Goal: Find specific page/section: Find specific page/section

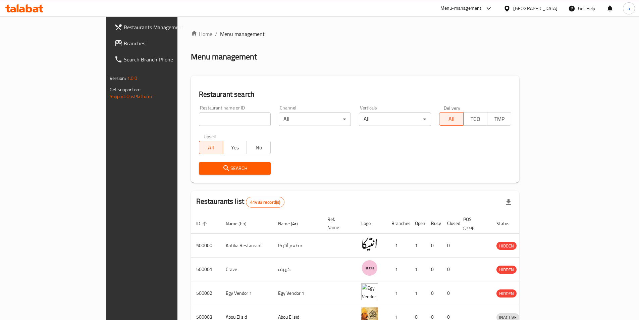
click at [552, 3] on div "[GEOGRAPHIC_DATA]" at bounding box center [530, 8] width 65 height 16
click at [553, 4] on div "[GEOGRAPHIC_DATA]" at bounding box center [530, 8] width 65 height 16
click at [545, 14] on div "[GEOGRAPHIC_DATA]" at bounding box center [530, 8] width 65 height 16
click at [520, 57] on div "Menu management" at bounding box center [355, 56] width 329 height 11
drag, startPoint x: 557, startPoint y: 57, endPoint x: 538, endPoint y: 49, distance: 20.6
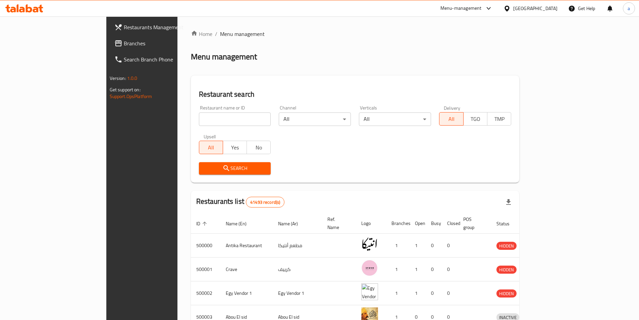
click at [520, 55] on div "Menu management" at bounding box center [355, 56] width 329 height 11
click at [549, 6] on div "[GEOGRAPHIC_DATA]" at bounding box center [536, 8] width 44 height 7
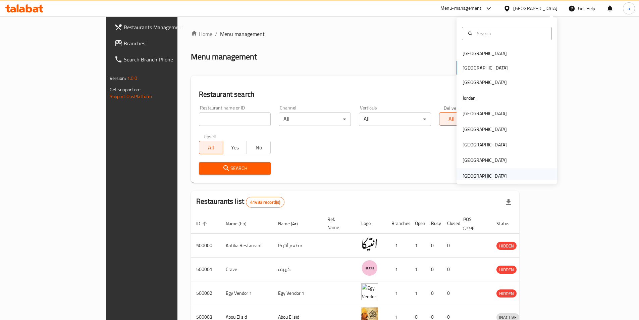
click at [484, 179] on div "[GEOGRAPHIC_DATA]" at bounding box center [485, 175] width 44 height 7
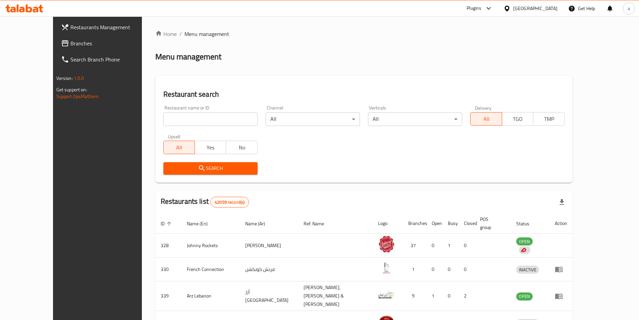
click at [56, 38] on link "Branches" at bounding box center [108, 43] width 104 height 16
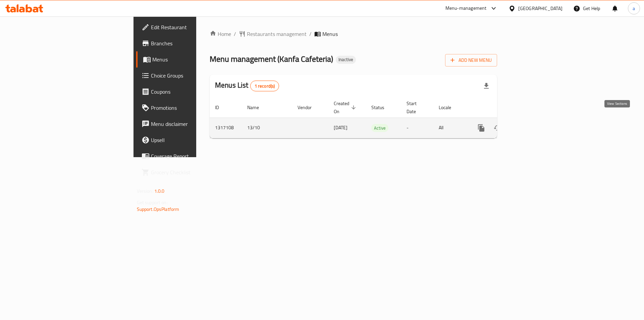
click at [538, 122] on link "enhanced table" at bounding box center [530, 128] width 16 height 16
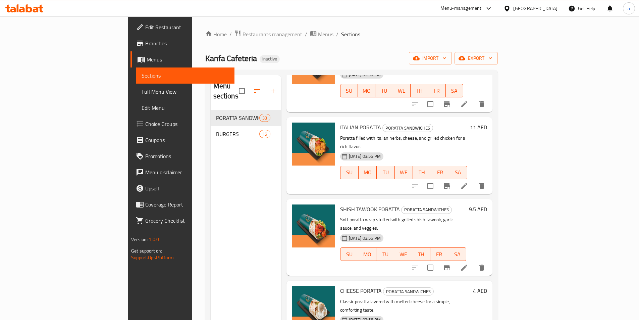
scroll to position [269, 0]
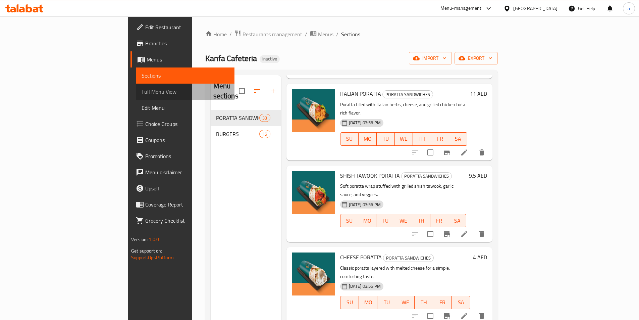
click at [136, 94] on link "Full Menu View" at bounding box center [185, 92] width 98 height 16
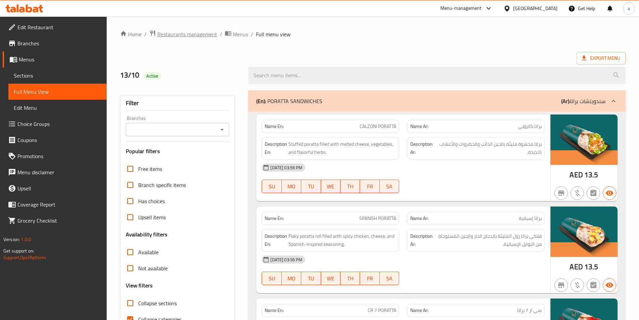
click at [197, 32] on span "Restaurants management" at bounding box center [187, 34] width 60 height 8
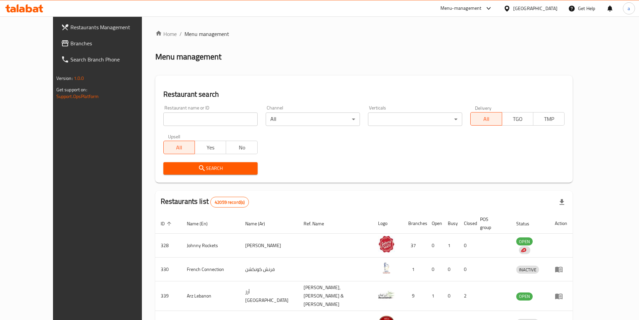
click at [70, 44] on span "Branches" at bounding box center [112, 43] width 84 height 8
